Goal: Task Accomplishment & Management: Complete application form

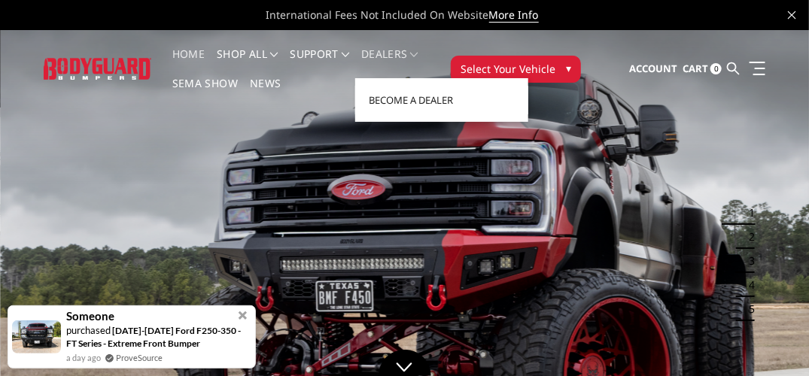
click at [418, 53] on span at bounding box center [415, 55] width 8 height 8
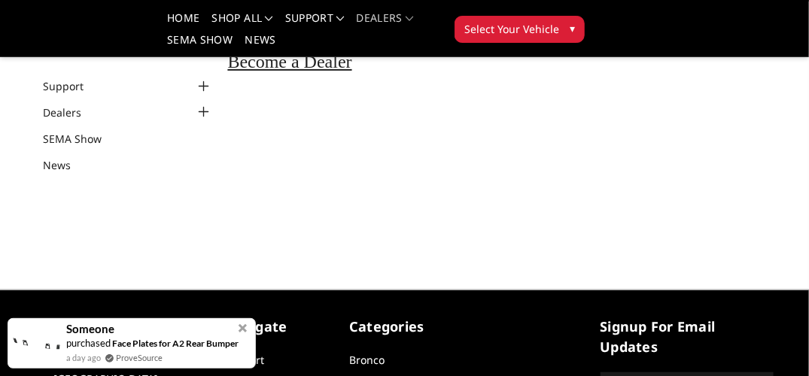
scroll to position [128, 0]
click at [272, 68] on span "Become a Dealer" at bounding box center [290, 62] width 124 height 20
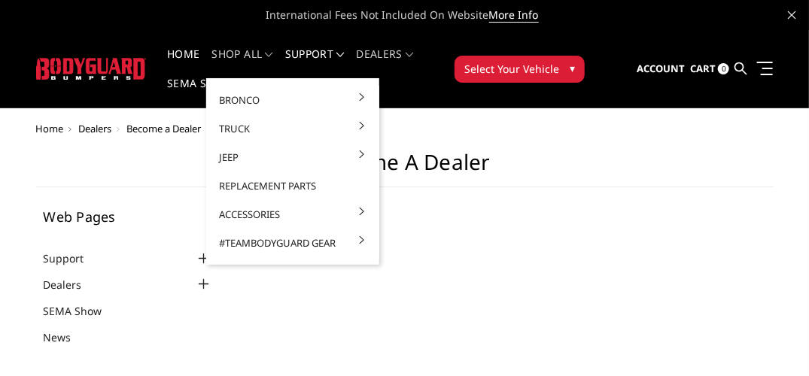
select select "US"
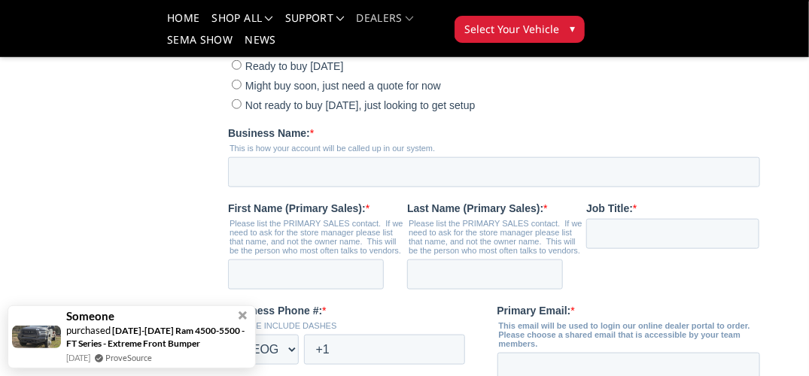
scroll to position [438, 0]
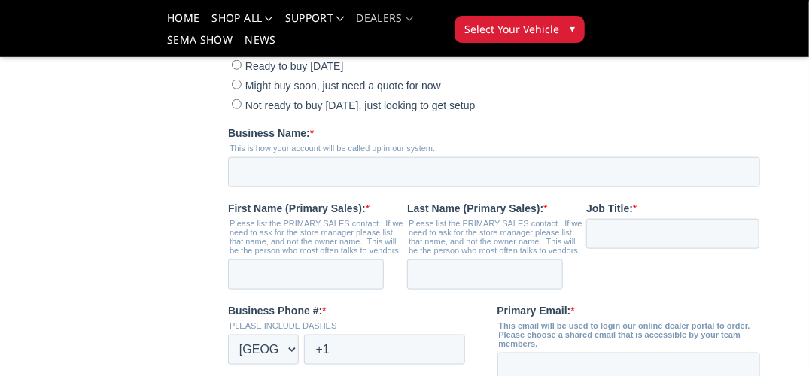
click at [236, 109] on input "Not ready to buy [DATE], just looking to get setup" at bounding box center [236, 104] width 10 height 10
radio input "true"
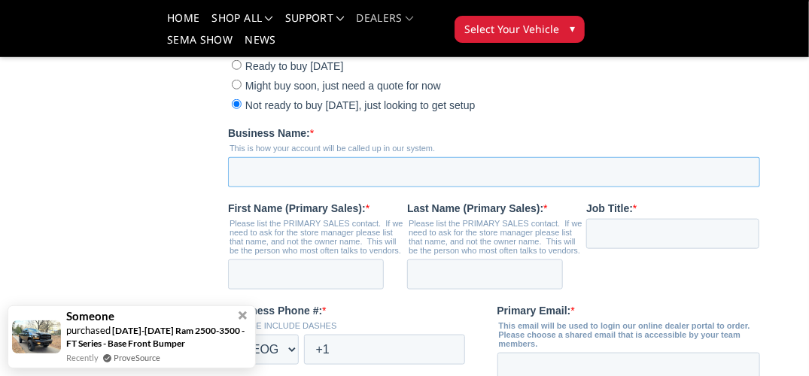
click at [252, 187] on input "Business Name: *" at bounding box center [493, 172] width 532 height 30
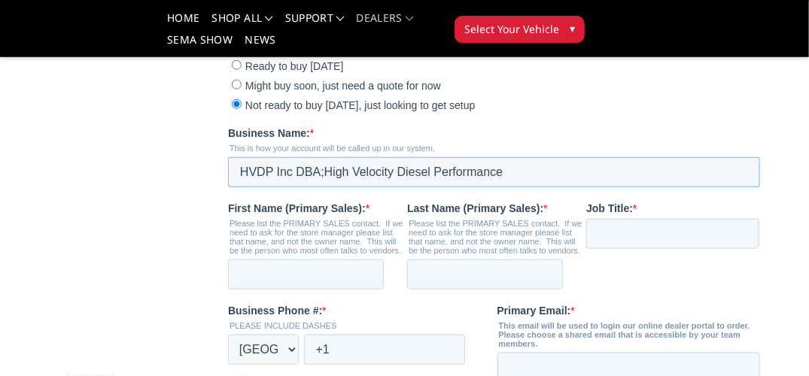
type input "HVDP Inc DBA;High Velocity Diesel Performance"
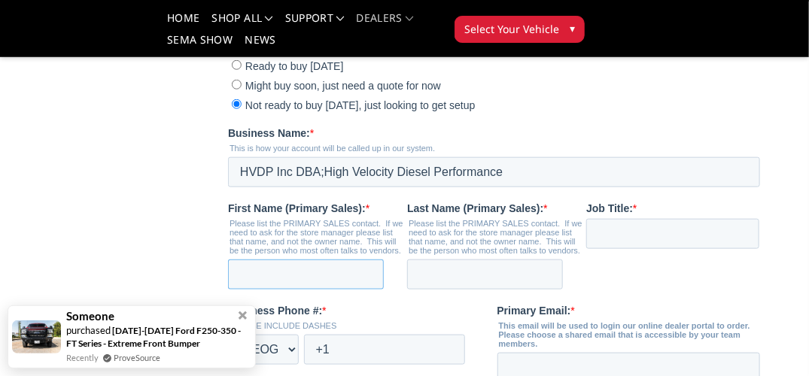
click at [268, 290] on input "First Name (Primary Sales): *" at bounding box center [305, 275] width 156 height 30
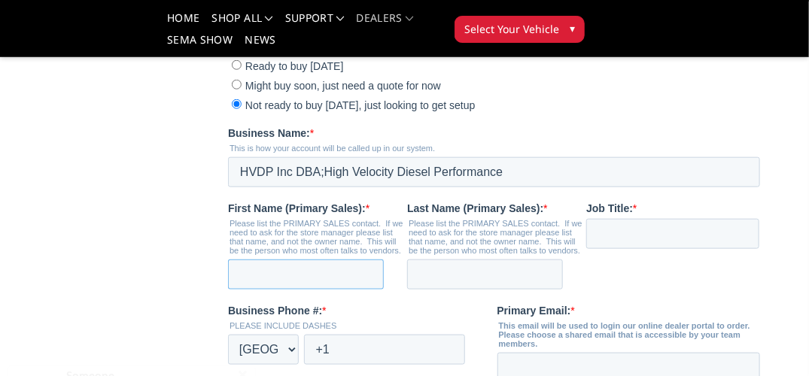
type input "Dan"
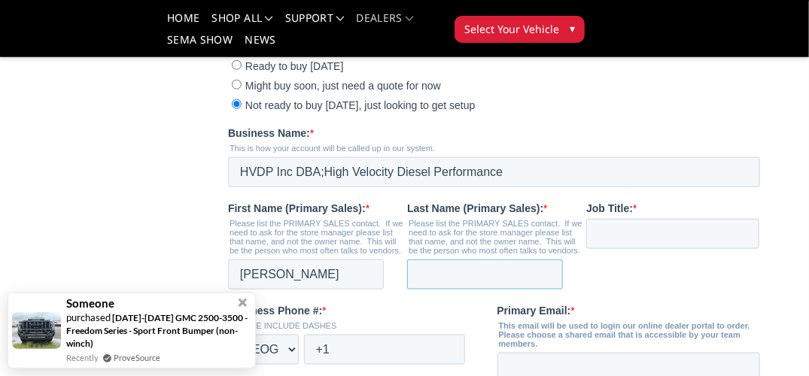
type input "Gilbertson"
type input "highvelocitydieselperformance@gmail.com"
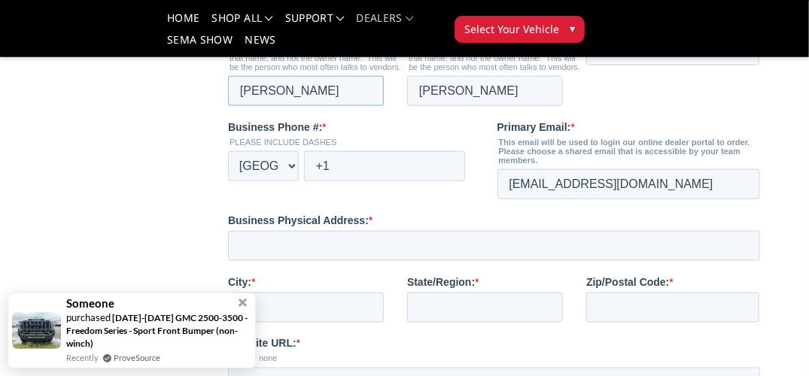
scroll to position [623, 0]
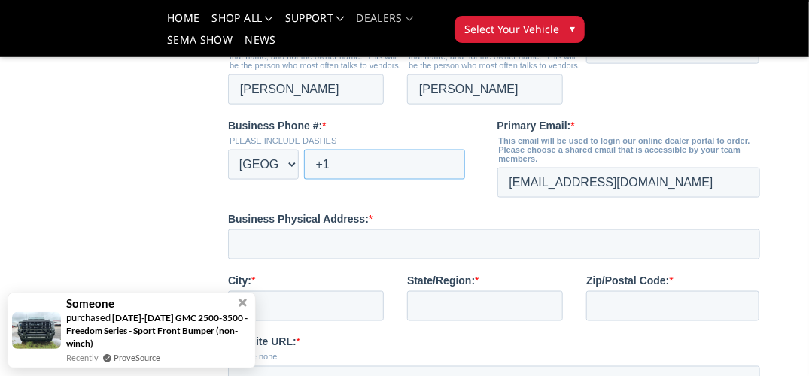
click at [329, 180] on input "+1" at bounding box center [383, 165] width 161 height 30
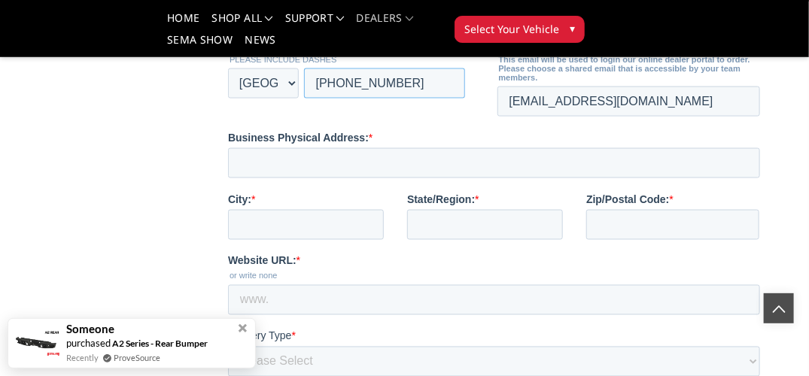
scroll to position [705, 0]
type input "+1 6085632024"
drag, startPoint x: 329, startPoint y: 132, endPoint x: 329, endPoint y: 214, distance: 82.0
click at [329, 178] on input "Business Physical Address: *" at bounding box center [493, 162] width 532 height 30
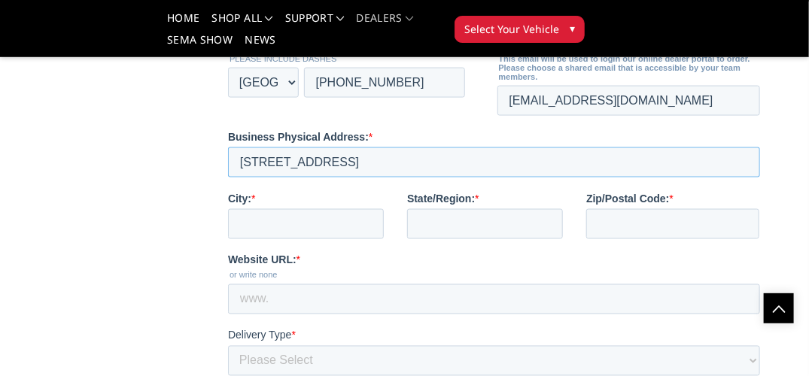
type input "579 Lake Drive Rd"
click at [282, 239] on input "City: *" at bounding box center [305, 224] width 156 height 30
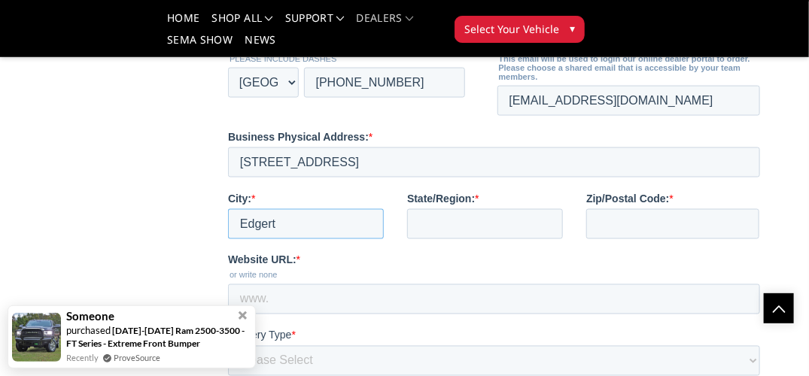
type input "Edgerton"
click at [433, 239] on input "State/Region: *" at bounding box center [484, 224] width 156 height 30
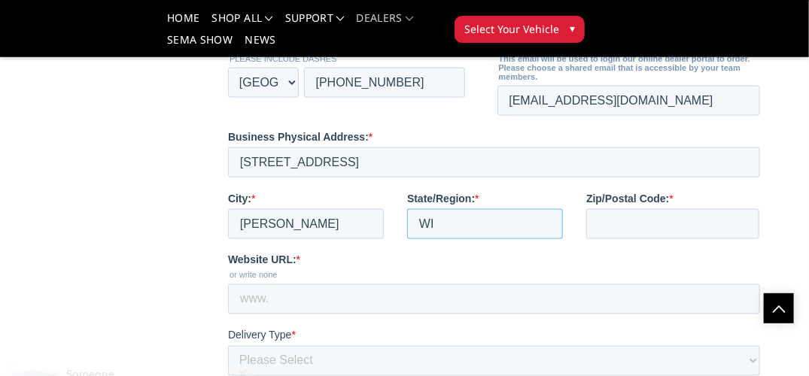
type input "WI"
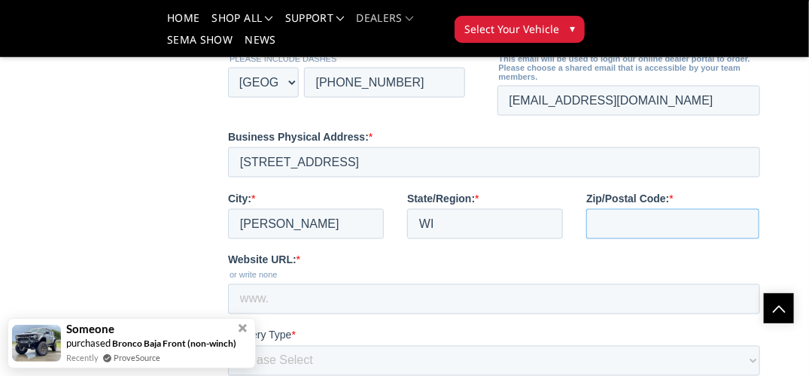
click at [601, 239] on input "Zip/Postal Code: *" at bounding box center [671, 224] width 173 height 30
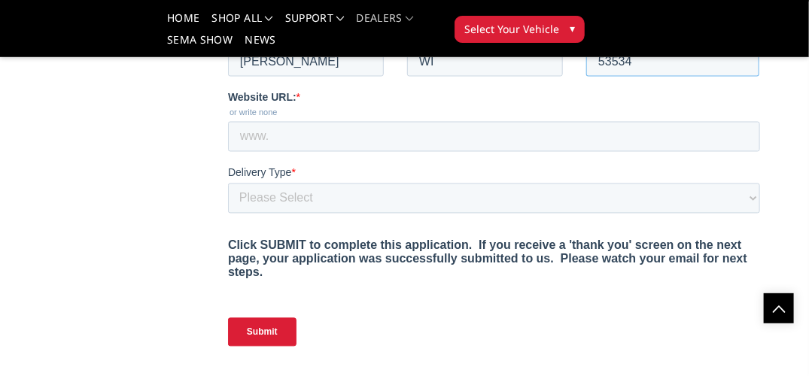
scroll to position [868, 0]
type input "53534"
click at [293, 151] on input "Website URL: *" at bounding box center [493, 136] width 532 height 30
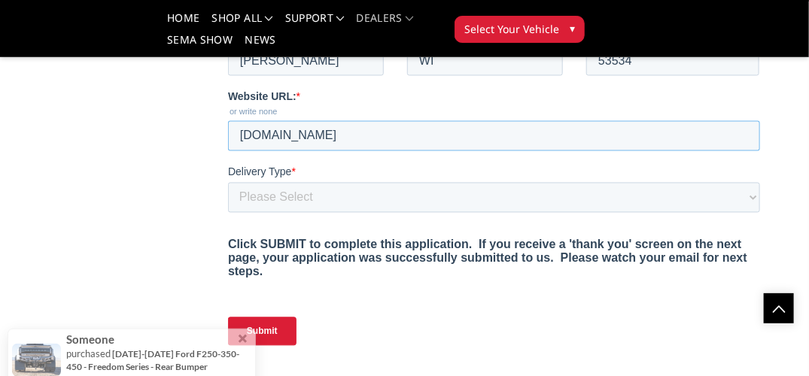
type input "highvelocitydieselperformance.com"
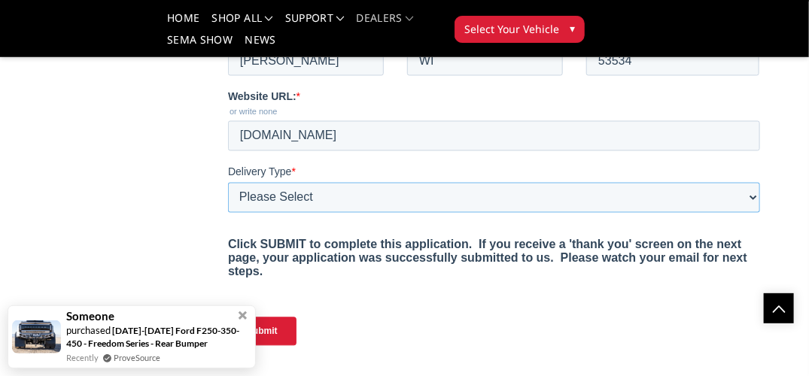
click at [752, 213] on select "Please Select Yes, I need a liftgate No, I have a forklift and/or dock" at bounding box center [493, 198] width 532 height 30
select select "I have a forklift"
click at [227, 213] on select "Please Select Yes, I need a liftgate No, I have a forklift and/or dock" at bounding box center [493, 198] width 532 height 30
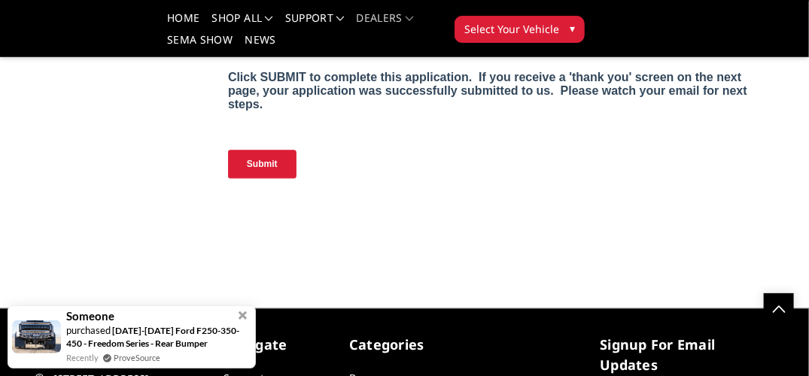
scroll to position [1037, 0]
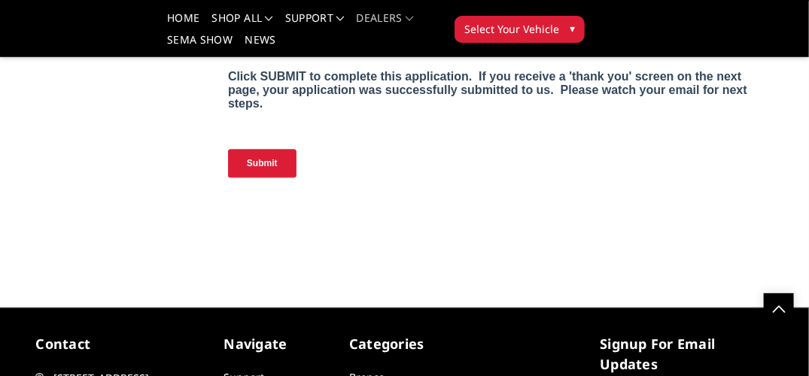
click at [272, 178] on input "Submit" at bounding box center [261, 164] width 68 height 29
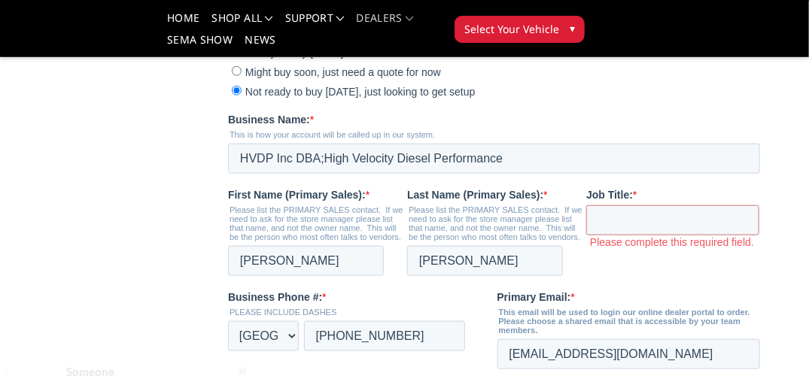
scroll to position [452, 0]
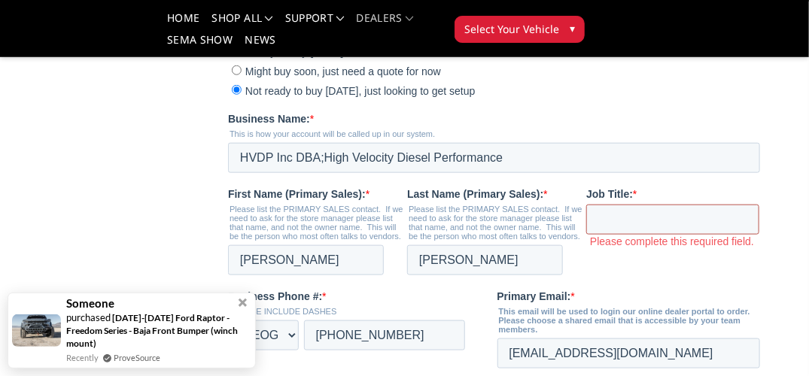
click at [609, 235] on input "Job Title: *" at bounding box center [671, 220] width 173 height 30
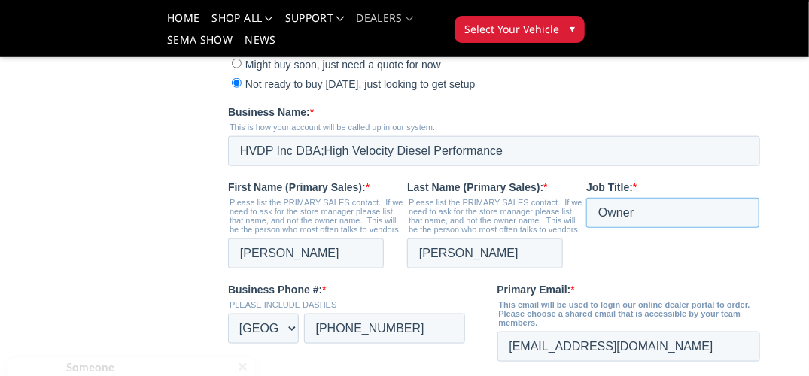
scroll to position [459, 0]
type input "Owner"
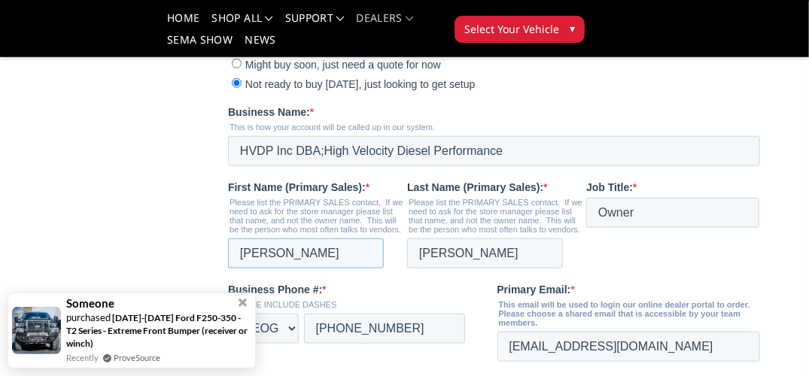
click at [268, 269] on input "Dan" at bounding box center [305, 253] width 156 height 30
type input "D"
type input "Tamara"
click at [475, 269] on input "Gilbertson" at bounding box center [484, 253] width 156 height 30
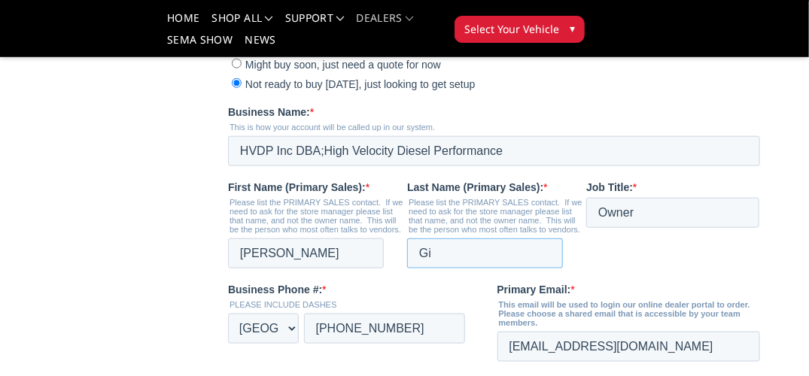
type input "G"
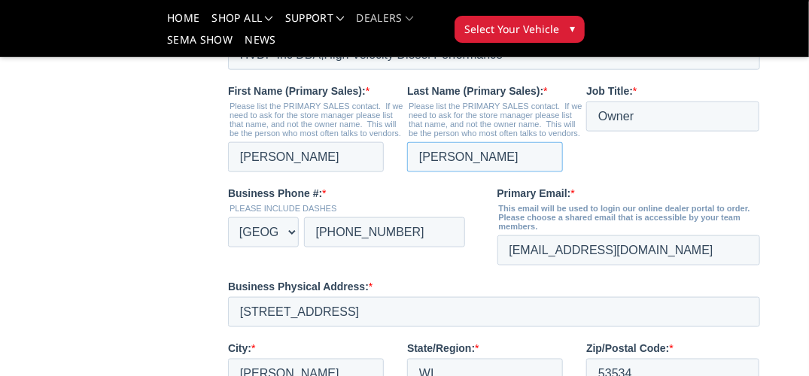
scroll to position [558, 0]
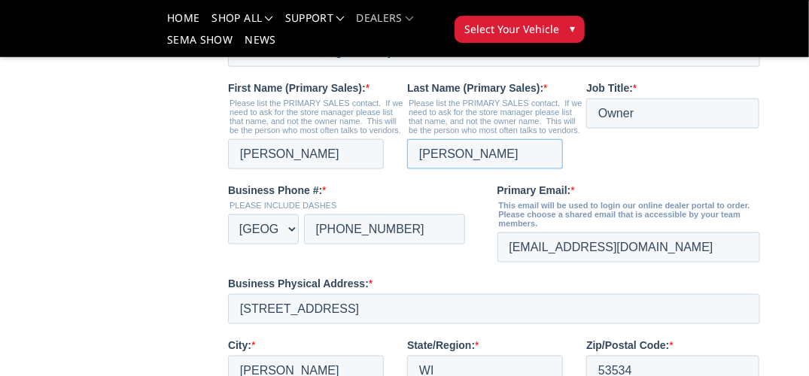
type input "Kuehl"
click at [443, 324] on input "579 Lake Drive Rd" at bounding box center [493, 309] width 532 height 30
click at [219, 268] on main "Become a Dealer Web Pages Support FAQ Install Instructions Shipping Warranty Te…" at bounding box center [404, 164] width 737 height 1235
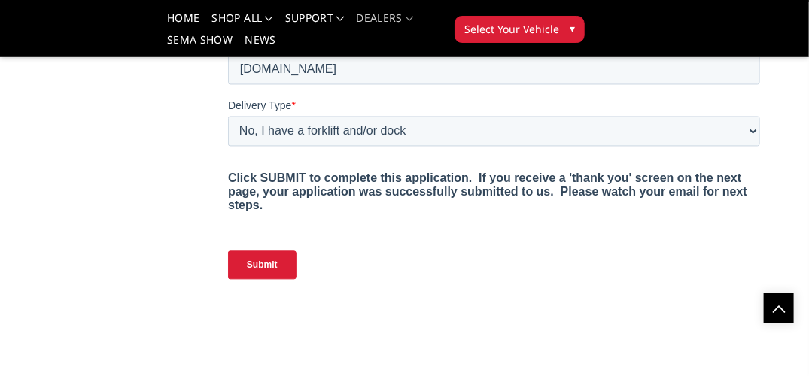
scroll to position [936, 0]
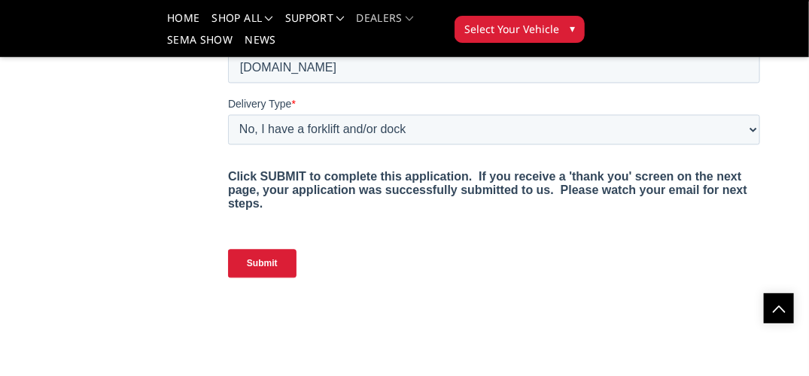
click at [257, 278] on input "Submit" at bounding box center [261, 264] width 68 height 29
